Goal: Task Accomplishment & Management: Use online tool/utility

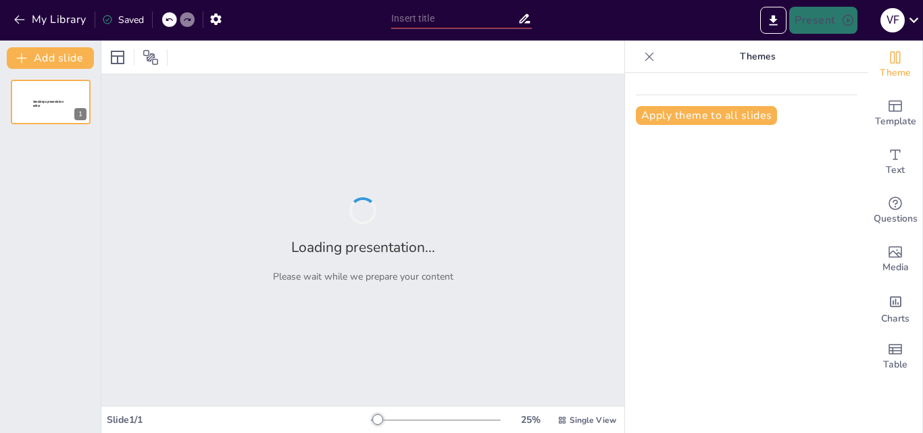
type input "New Sendsteps"
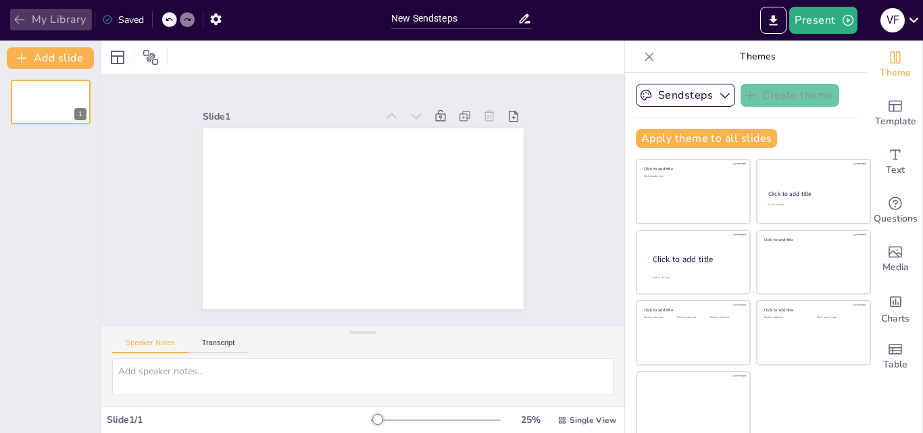
click at [14, 22] on icon "button" at bounding box center [20, 20] width 14 height 14
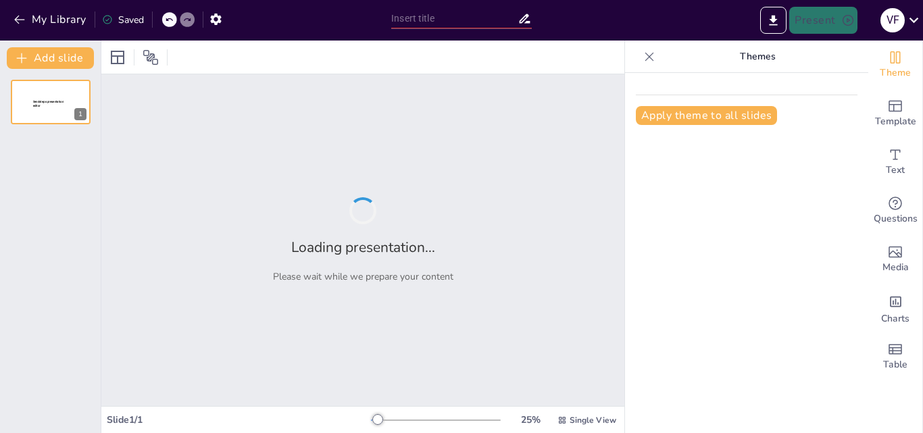
type input "Estrategias Visuales: Mejorando la Presentación de Archivos"
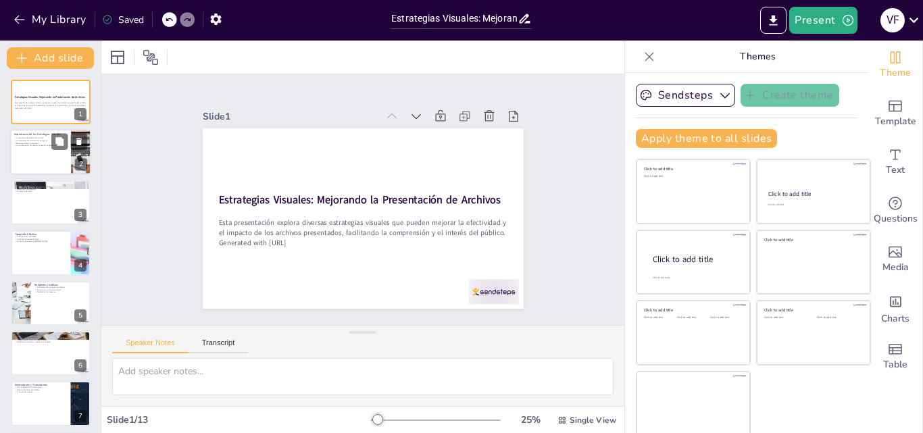
click at [26, 151] on div at bounding box center [50, 153] width 81 height 46
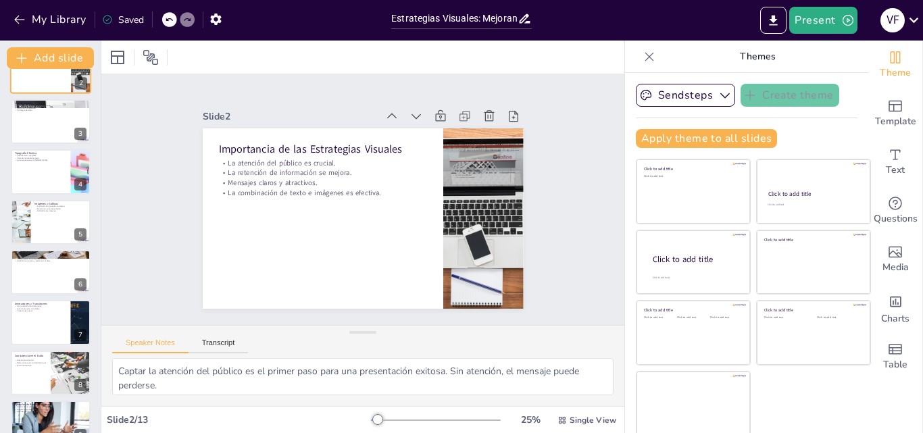
click at [26, 151] on p "Tipografía Efectiva" at bounding box center [41, 153] width 52 height 4
type textarea "La claridad en las fuentes es fundamental para asegurar que el público pueda le…"
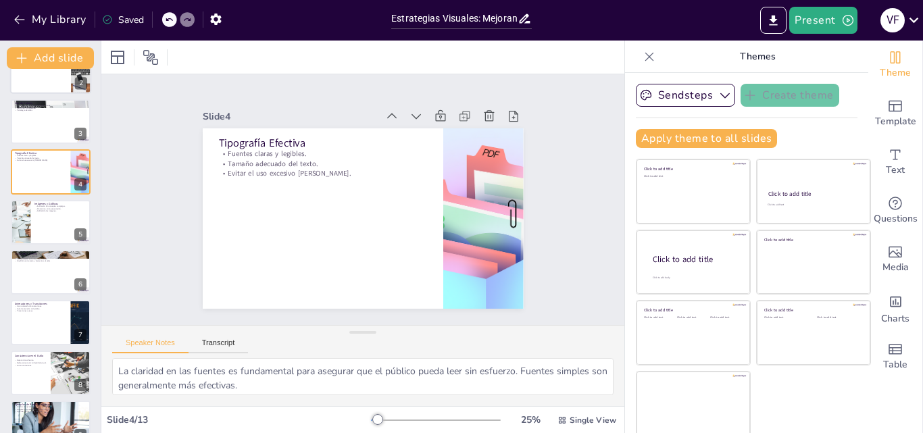
scroll to position [2, 0]
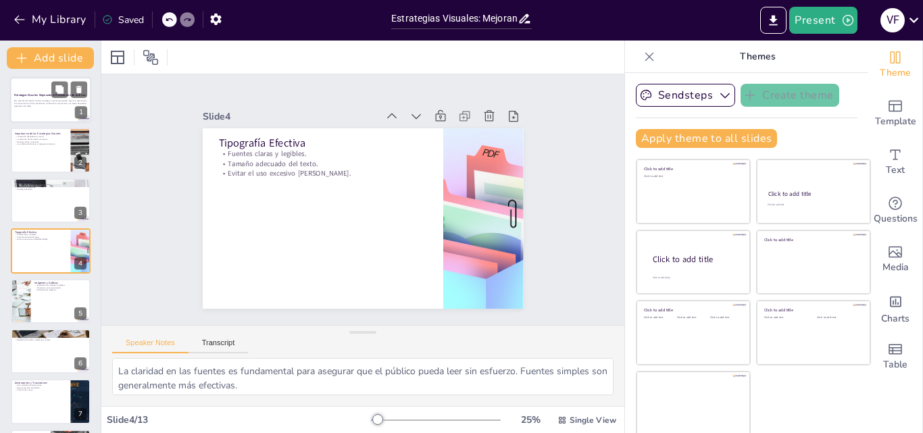
click at [32, 119] on div at bounding box center [50, 100] width 81 height 46
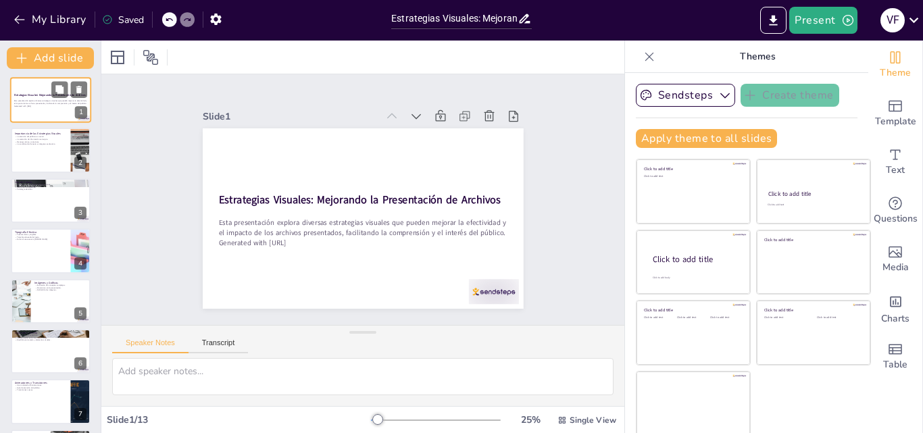
scroll to position [0, 0]
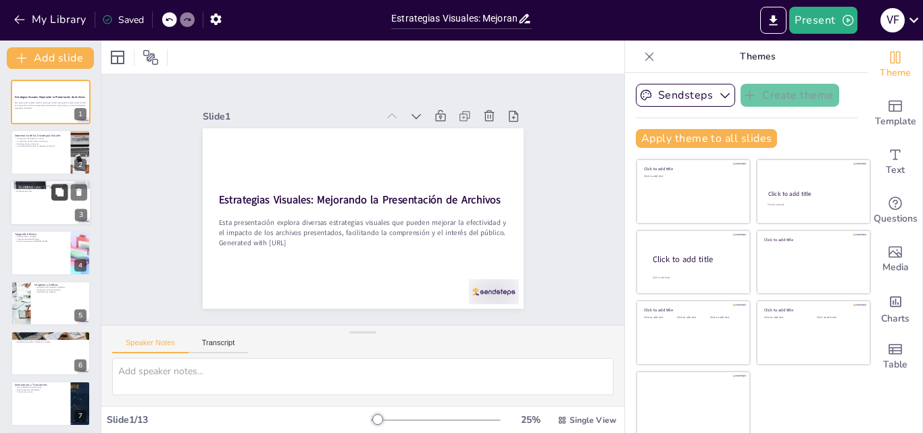
click at [53, 187] on button at bounding box center [59, 192] width 16 height 16
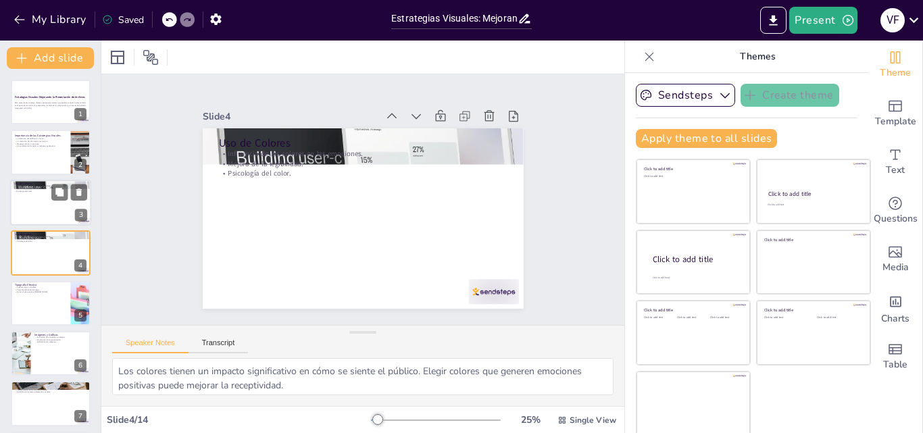
drag, startPoint x: 53, startPoint y: 187, endPoint x: 43, endPoint y: 203, distance: 18.6
click at [43, 203] on div "Uso de Colores Influencia de los colores en las emociones. Mejora de la legibil…" at bounding box center [50, 203] width 81 height 46
click at [43, 203] on div at bounding box center [50, 203] width 81 height 46
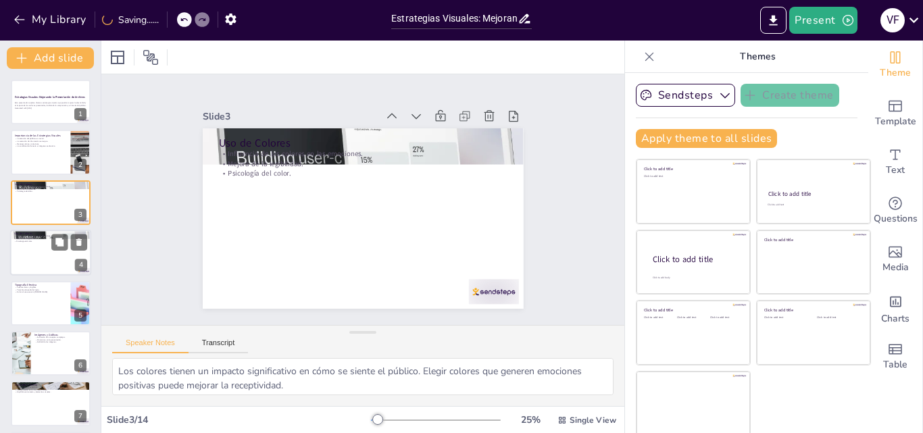
click at [32, 243] on div at bounding box center [50, 253] width 81 height 46
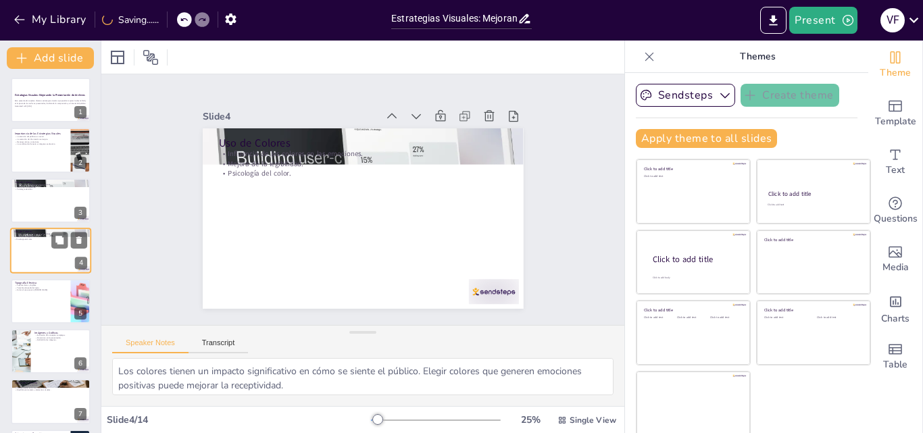
click at [21, 269] on div at bounding box center [50, 251] width 81 height 46
click at [14, 347] on div at bounding box center [20, 351] width 69 height 46
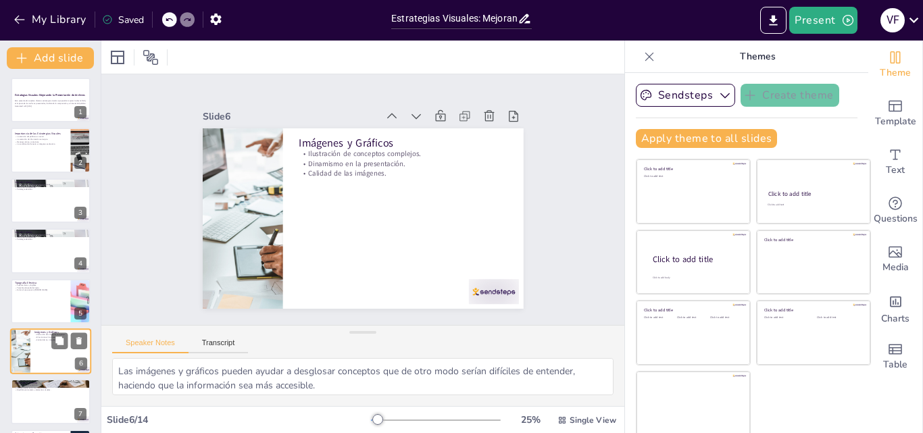
scroll to position [103, 0]
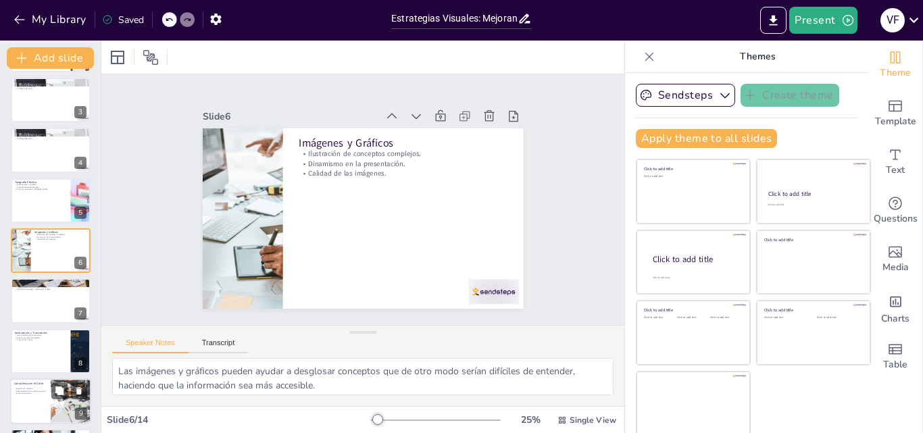
click at [18, 390] on p "Reforzamiento de la identidad visual." at bounding box center [30, 391] width 32 height 3
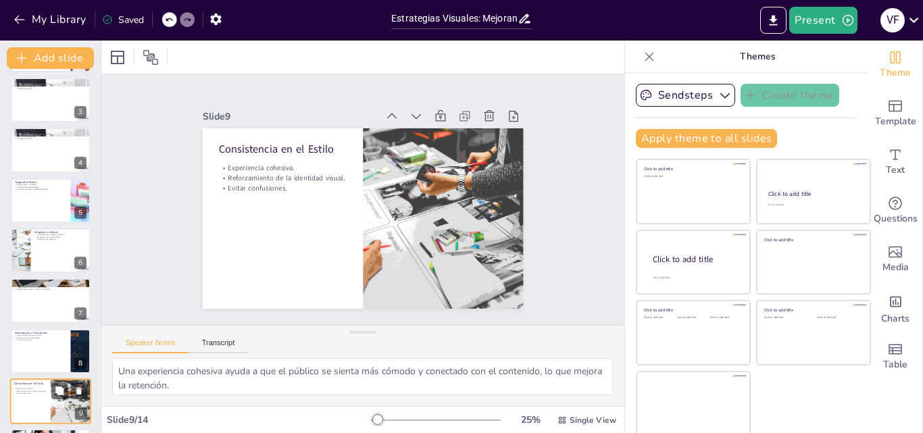
scroll to position [253, 0]
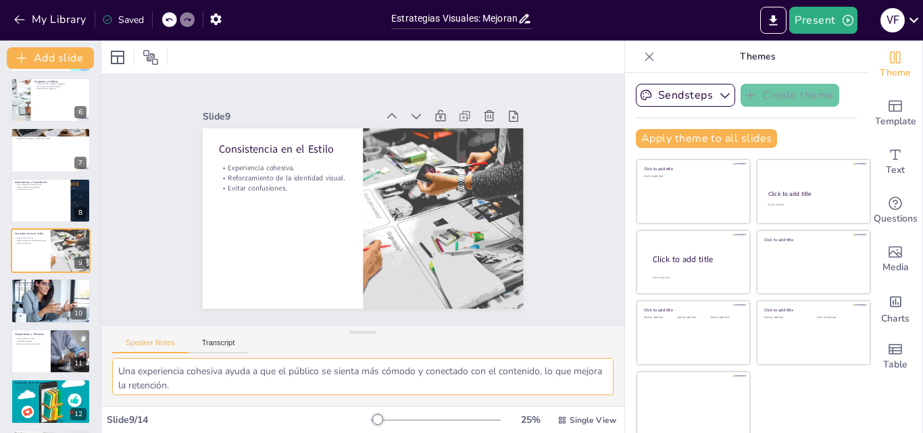
click at [355, 377] on textarea "Una experiencia cohesiva ayuda a que el público se sienta más cómodo y conectad…" at bounding box center [362, 376] width 501 height 37
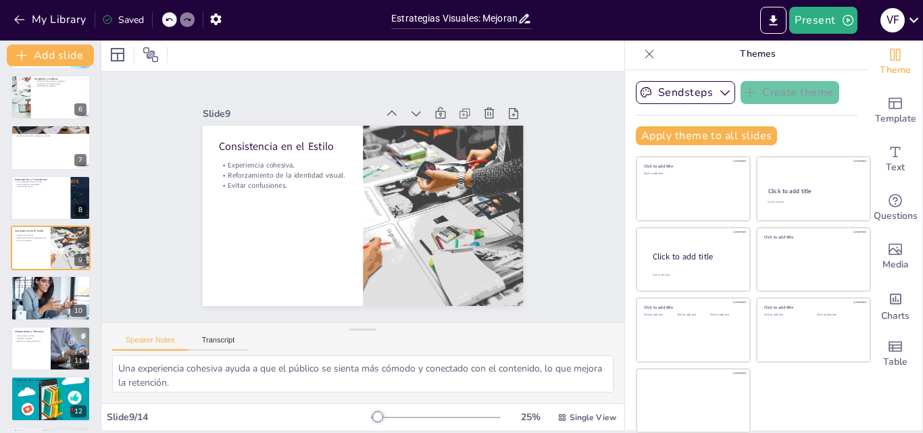
click at [7, 313] on div "Estrategias Visuales: Mejorando la Presentación de Archivos Esta presentación e…" at bounding box center [50, 173] width 101 height 698
click at [24, 305] on div at bounding box center [50, 298] width 81 height 47
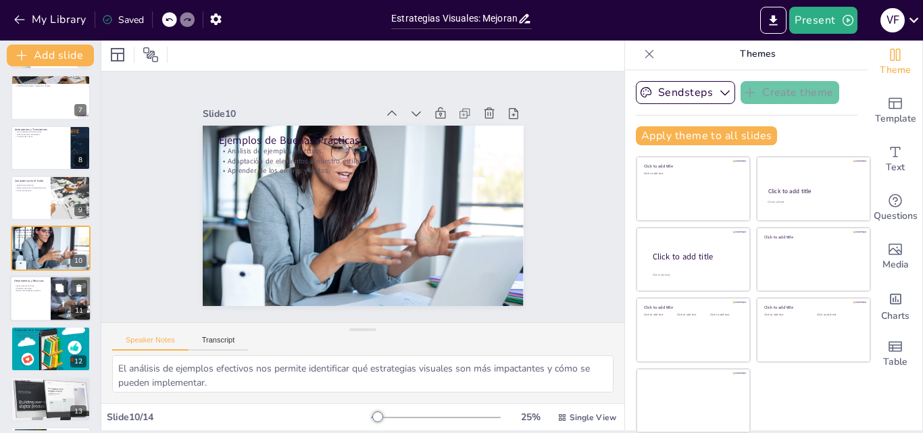
click at [33, 321] on div "Herramientas y Recursos Herramientas en línea. Plantillas versátiles. Bancos de…" at bounding box center [50, 299] width 81 height 46
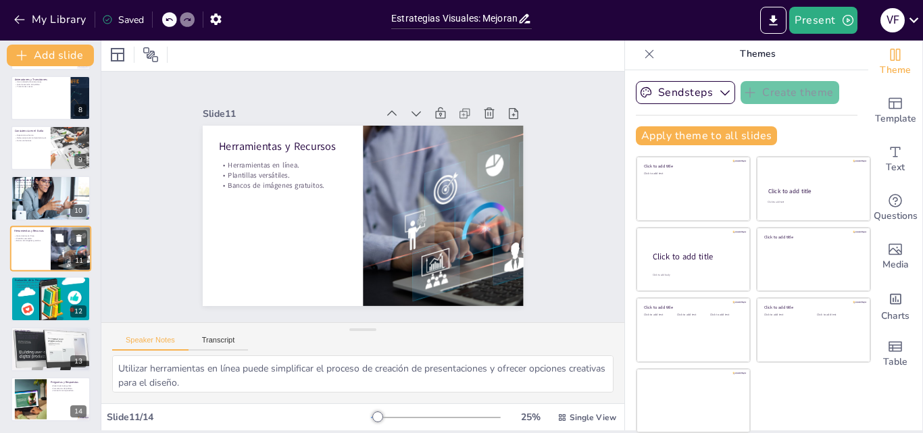
click at [33, 321] on div "Evaluación de la Presentación Evaluación post-presentación. Recopilación de com…" at bounding box center [51, 298] width 80 height 45
type textarea "Realizar una evaluación después de la presentación permite identificar áreas de…"
